Goal: Use online tool/utility: Utilize a website feature to perform a specific function

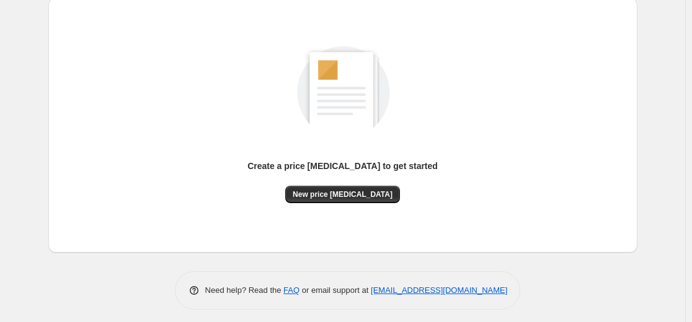
scroll to position [142, 0]
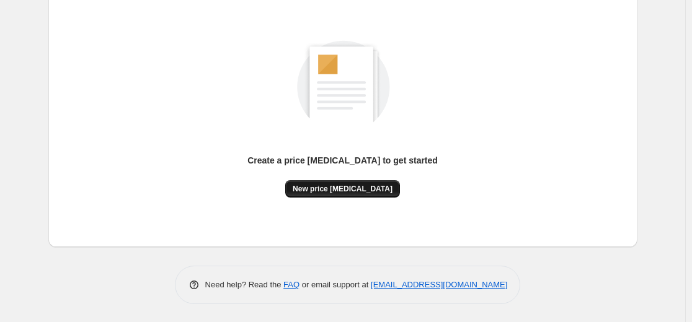
click at [341, 185] on span "New price [MEDICAL_DATA]" at bounding box center [343, 189] width 100 height 10
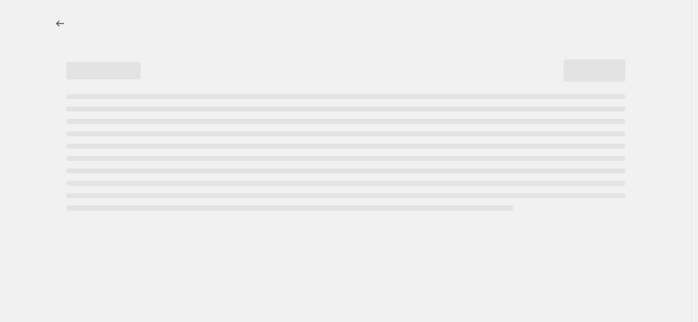
select select "percentage"
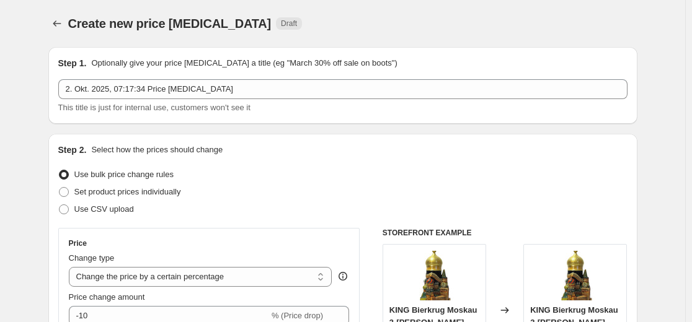
scroll to position [124, 0]
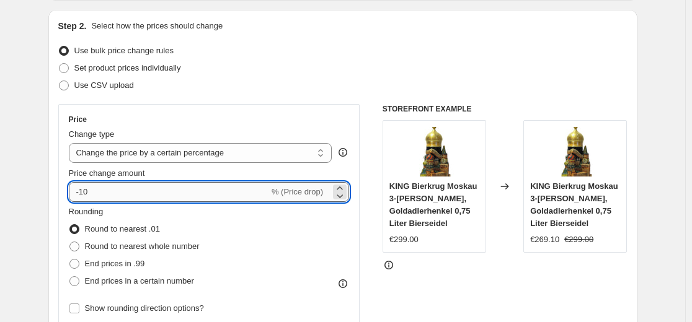
click at [221, 190] on input "-10" at bounding box center [169, 192] width 200 height 20
type input "-1"
type input "-35"
click at [357, 69] on div "Set product prices individually" at bounding box center [342, 68] width 569 height 17
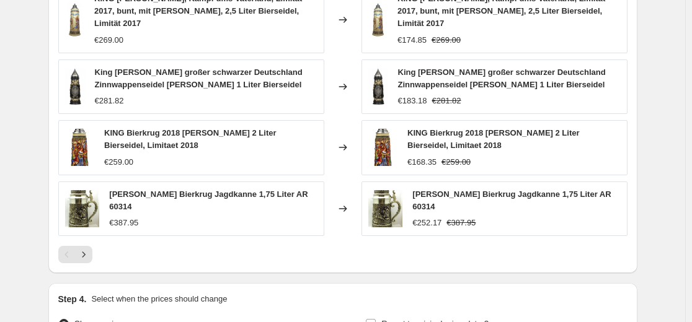
scroll to position [934, 0]
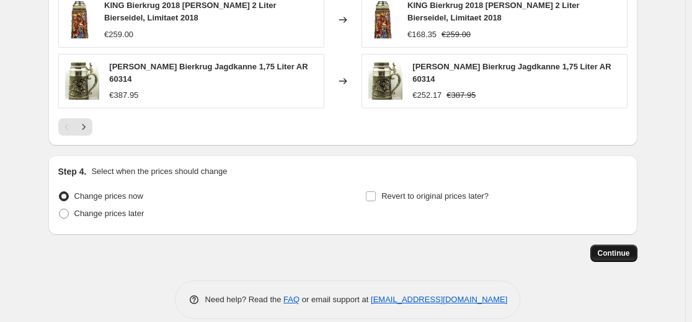
click at [610, 249] on span "Continue" at bounding box center [614, 254] width 32 height 10
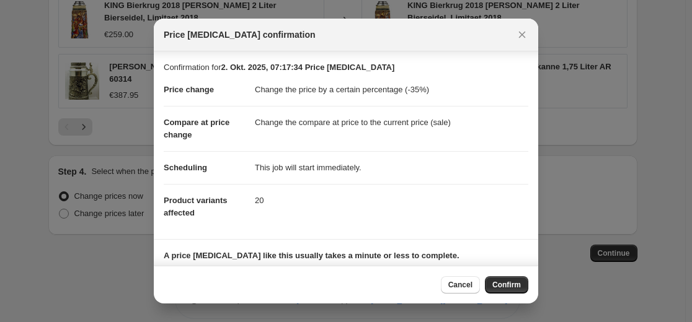
scroll to position [85, 0]
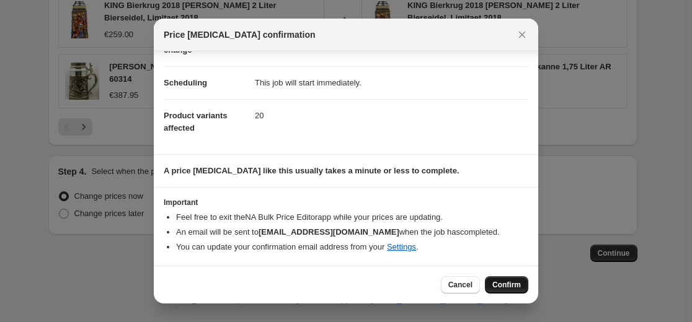
click at [505, 283] on span "Confirm" at bounding box center [506, 285] width 29 height 10
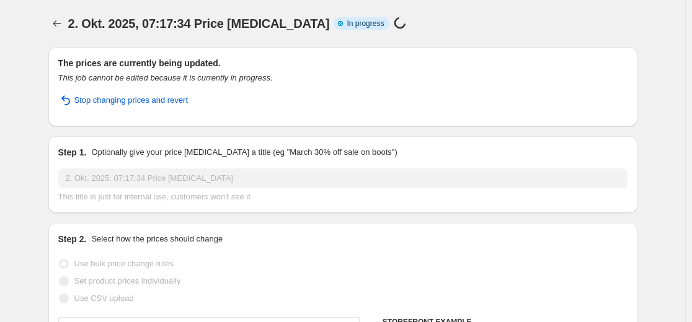
select select "percentage"
